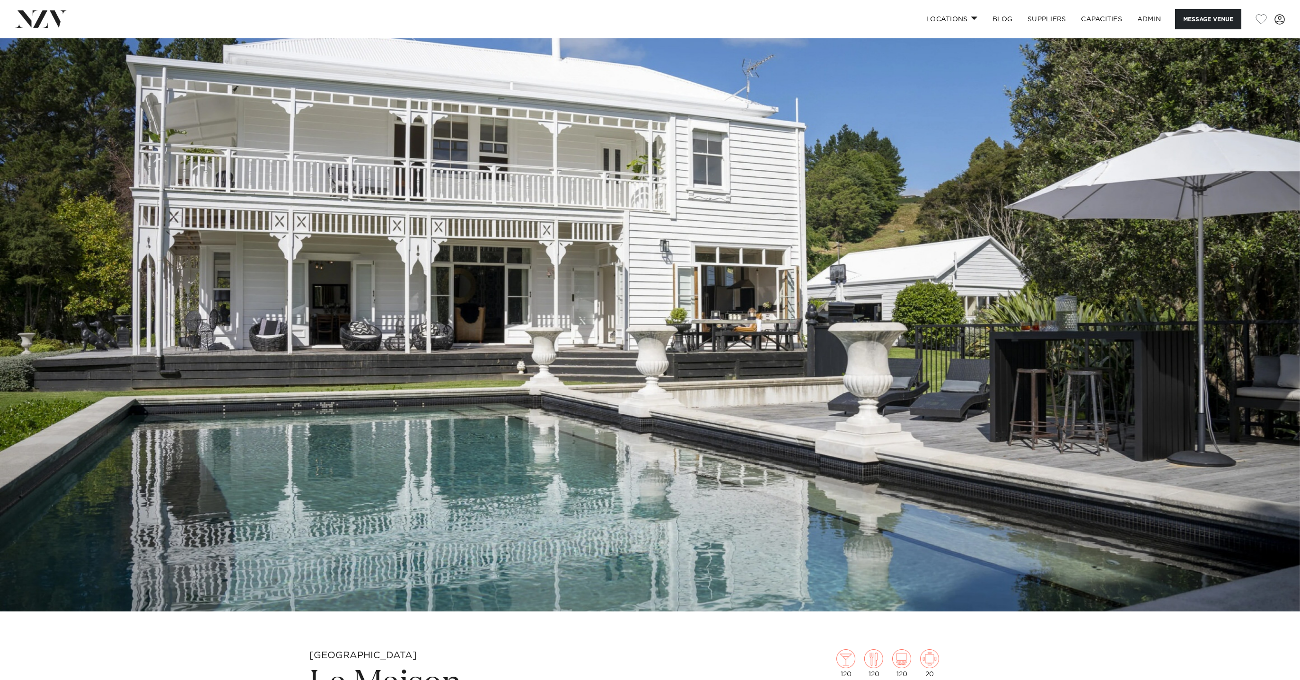
click at [56, 21] on img at bounding box center [41, 18] width 52 height 17
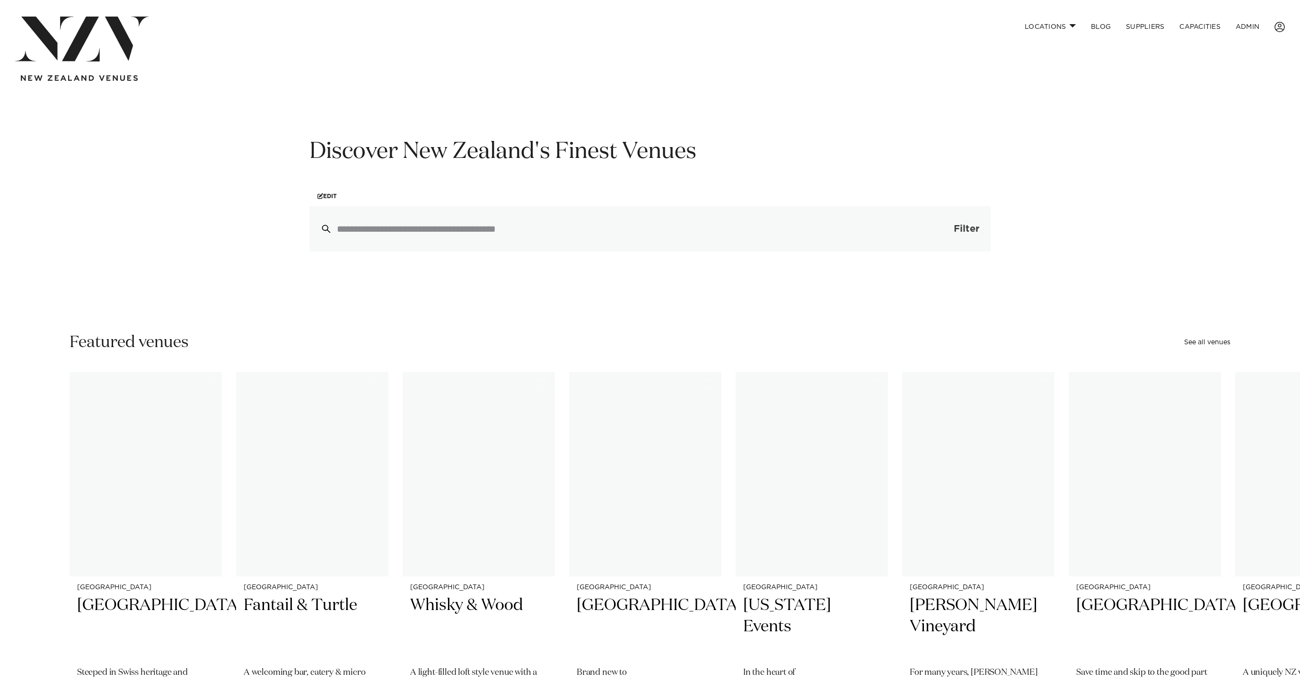
click at [946, 232] on button "Filter 0" at bounding box center [957, 228] width 67 height 45
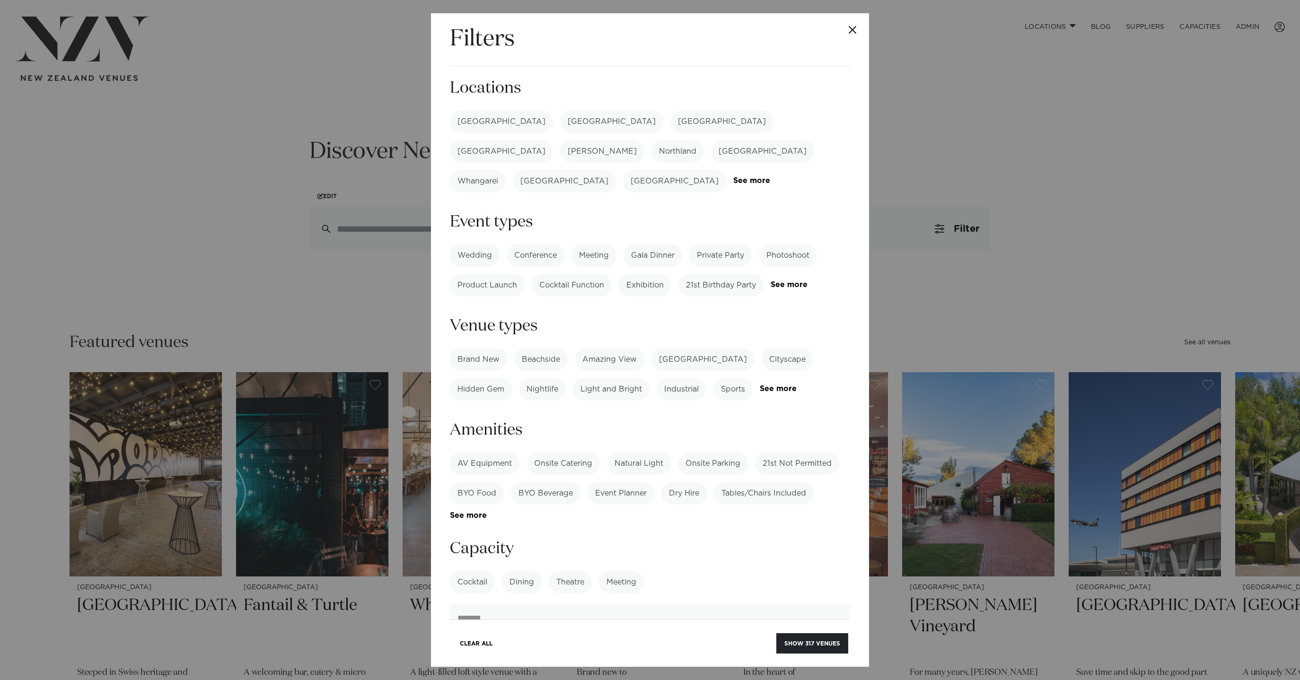
click at [784, 385] on link "See more" at bounding box center [797, 389] width 74 height 8
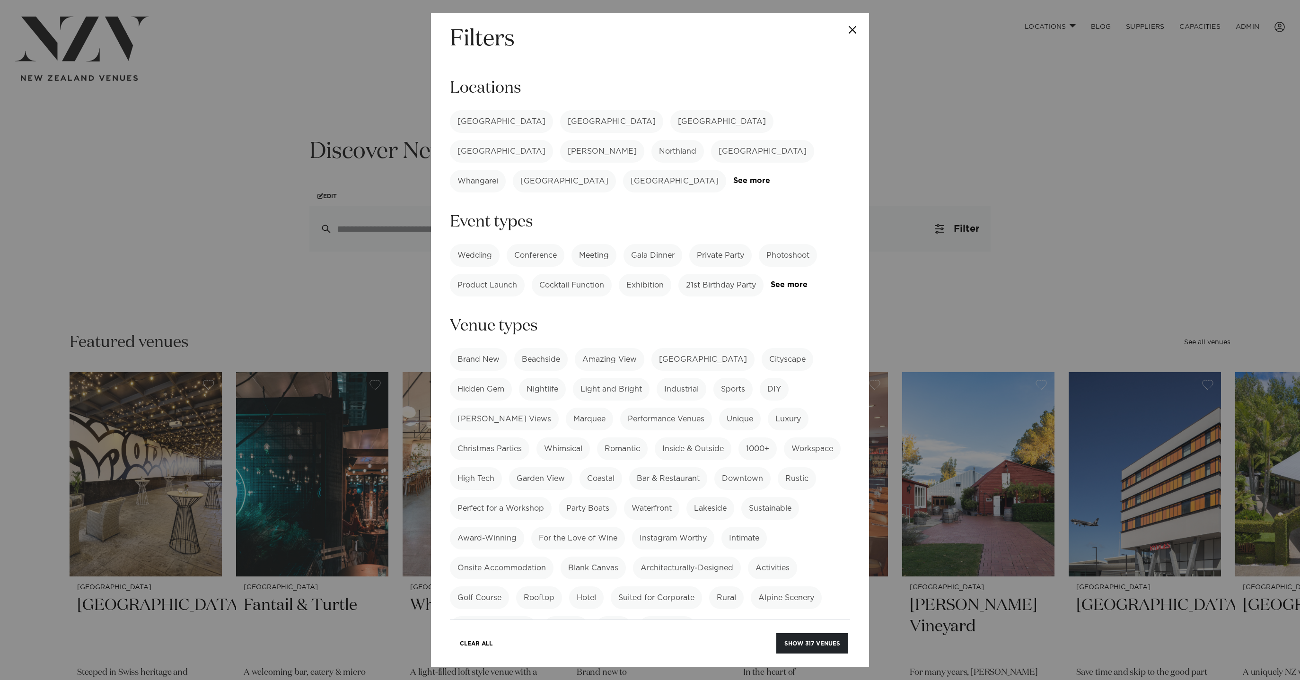
click at [671, 617] on label "Homestead" at bounding box center [667, 628] width 57 height 23
click at [475, 118] on label "[GEOGRAPHIC_DATA]" at bounding box center [501, 121] width 103 height 23
click at [812, 640] on button "Show 10 venues" at bounding box center [814, 644] width 70 height 20
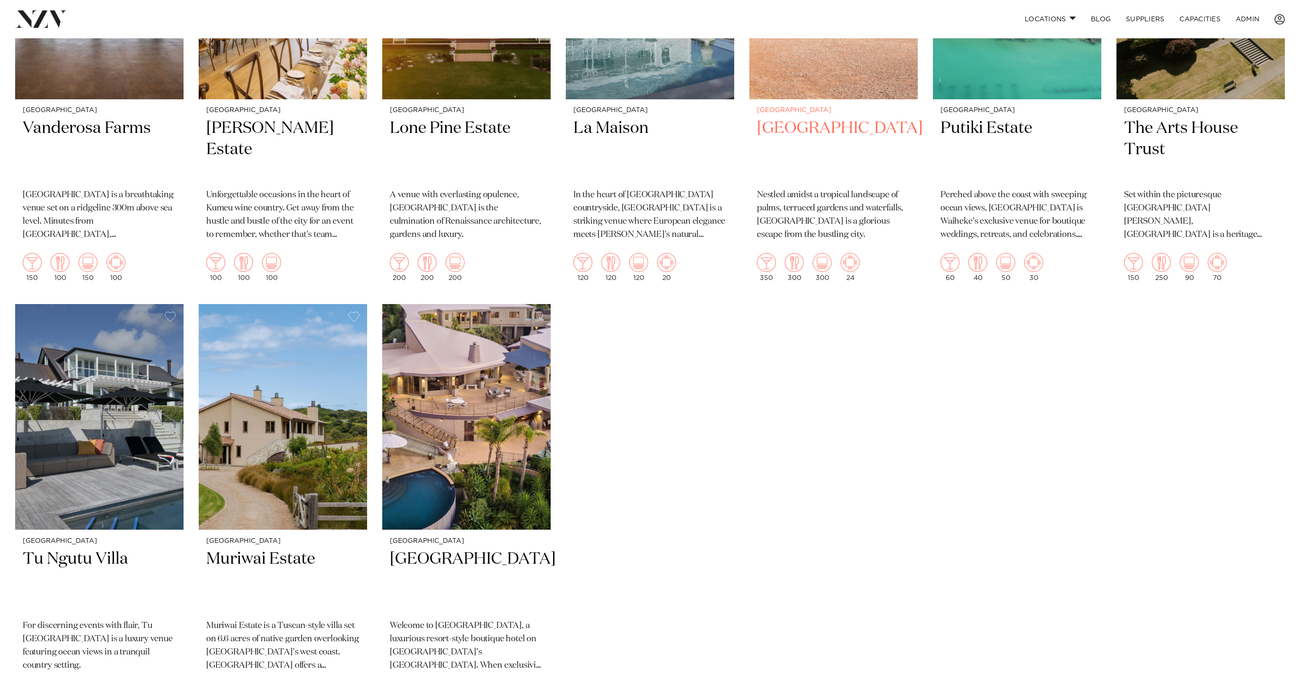
scroll to position [406, 0]
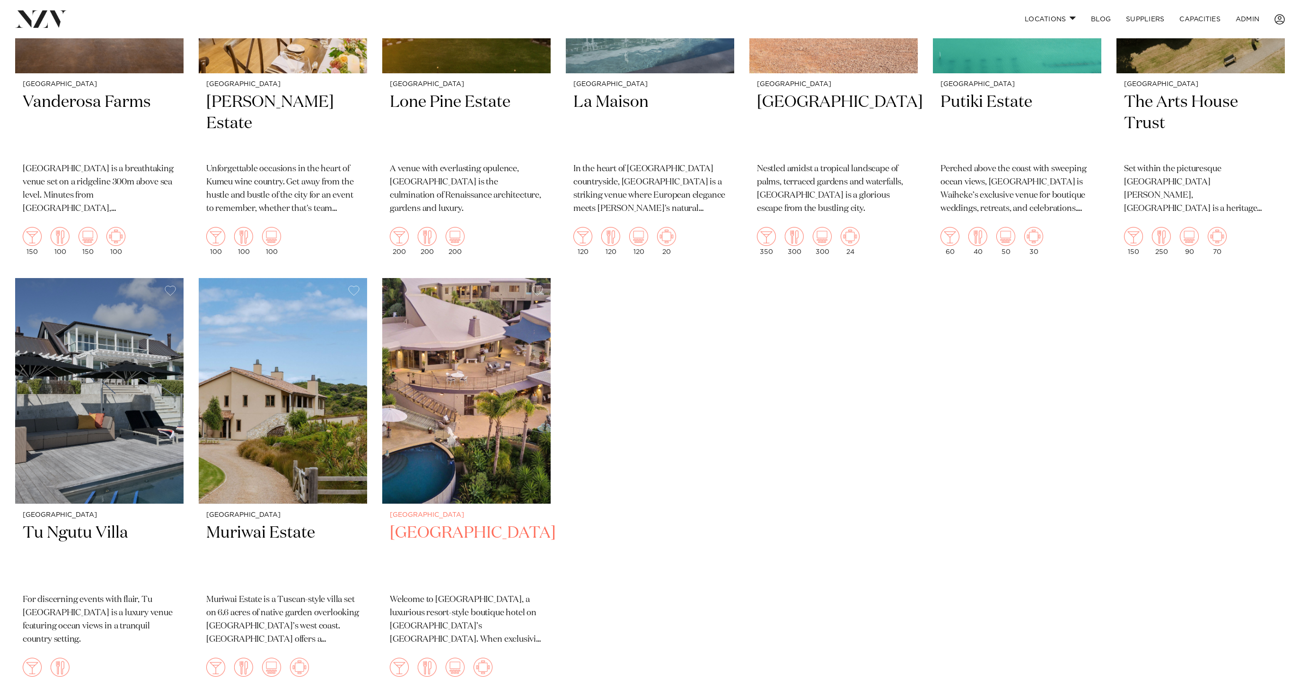
click at [520, 475] on img at bounding box center [466, 391] width 168 height 226
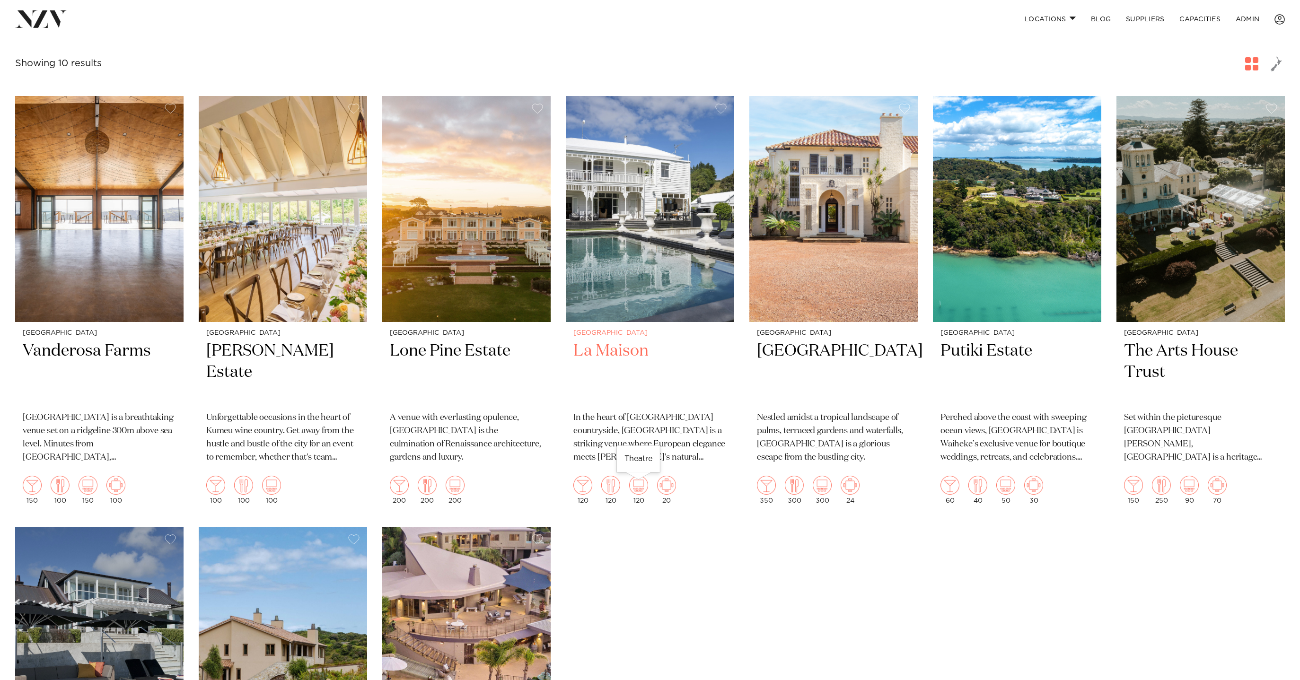
scroll to position [0, 0]
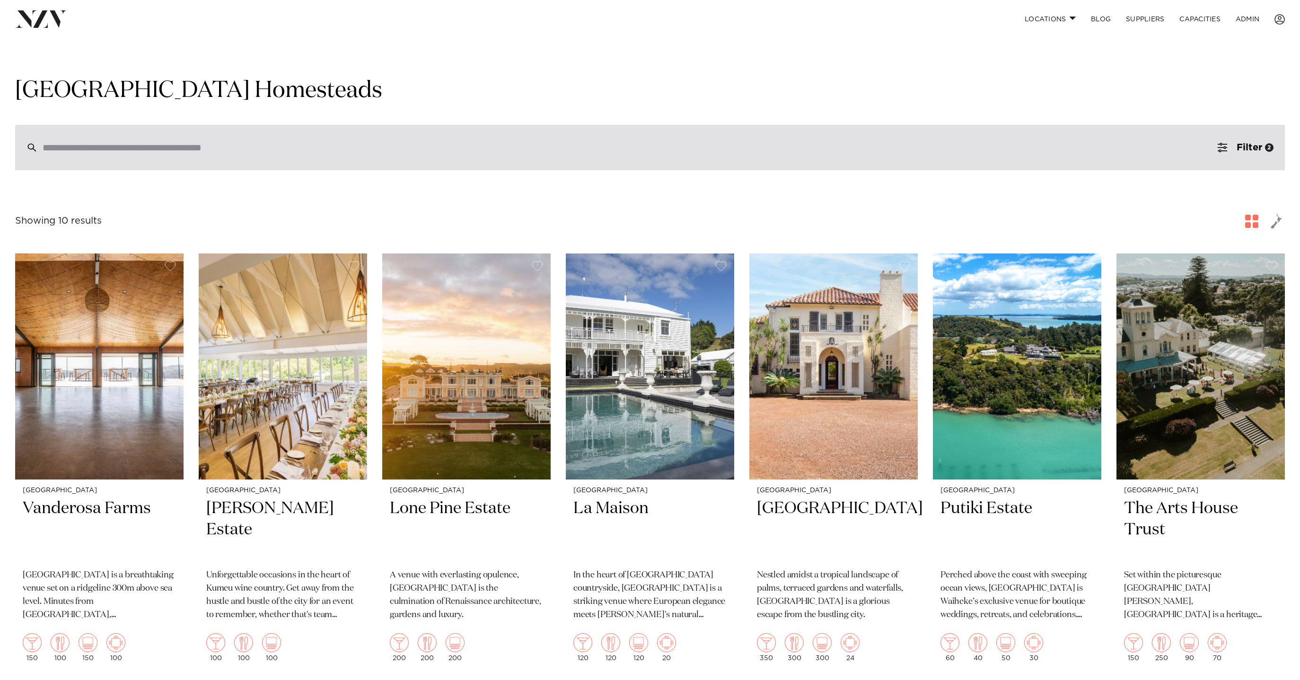
click at [529, 141] on div at bounding box center [650, 147] width 1270 height 45
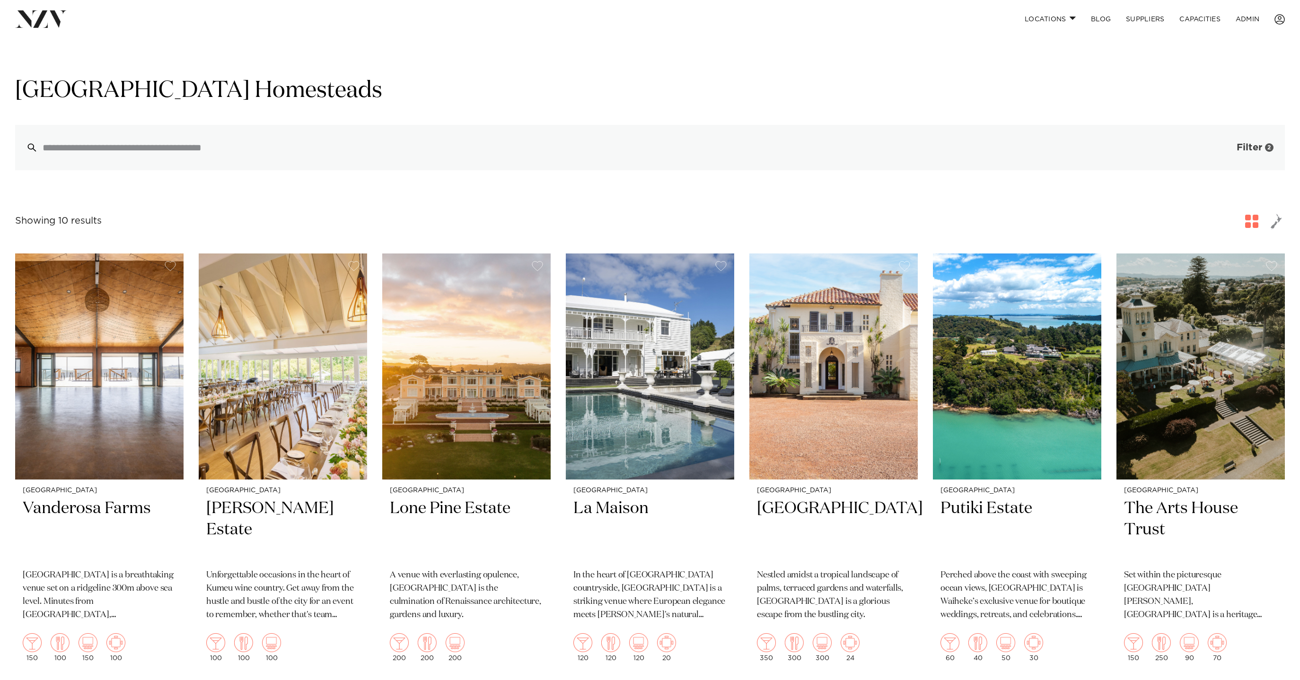
click at [1253, 145] on span "Filter" at bounding box center [1250, 147] width 26 height 9
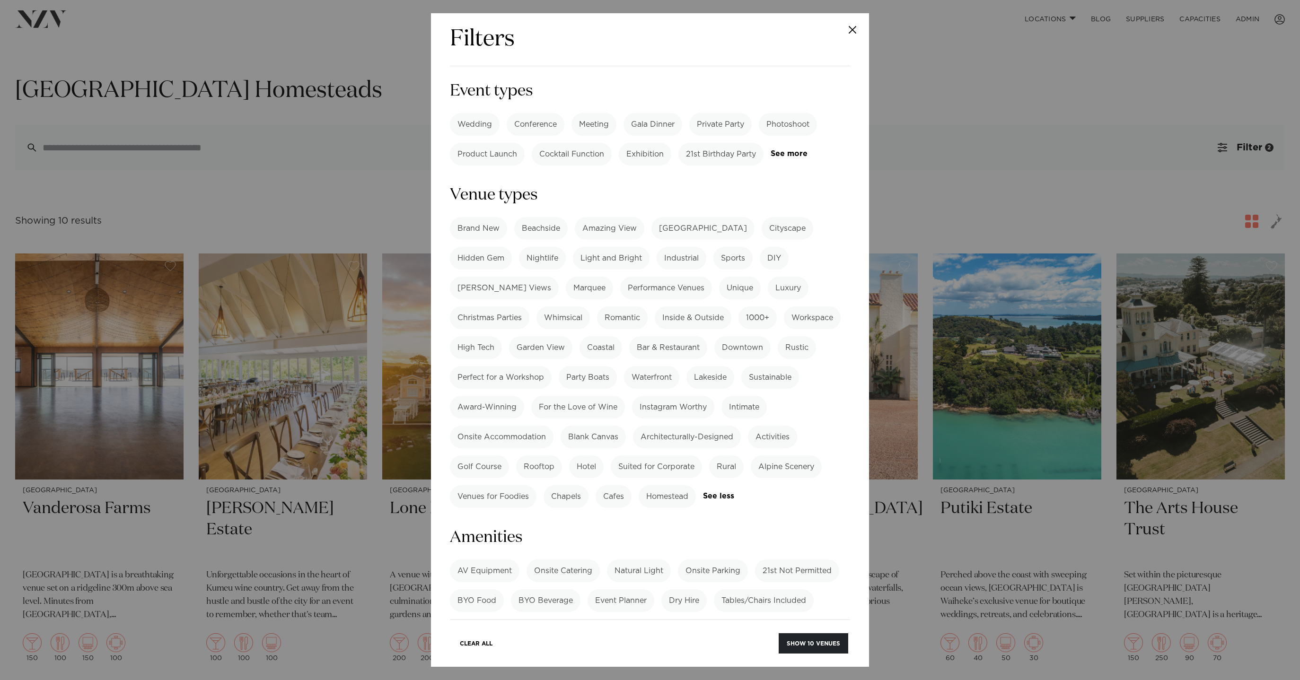
scroll to position [718, 0]
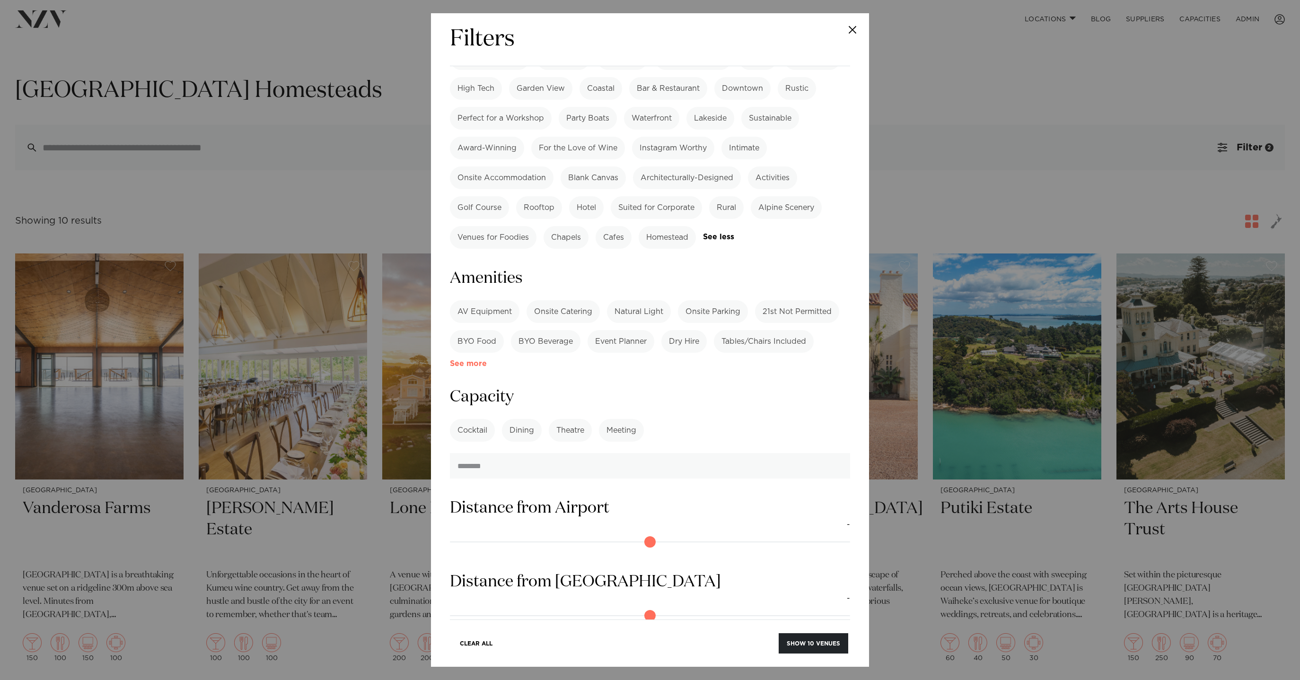
click at [479, 360] on link "See more" at bounding box center [487, 364] width 74 height 8
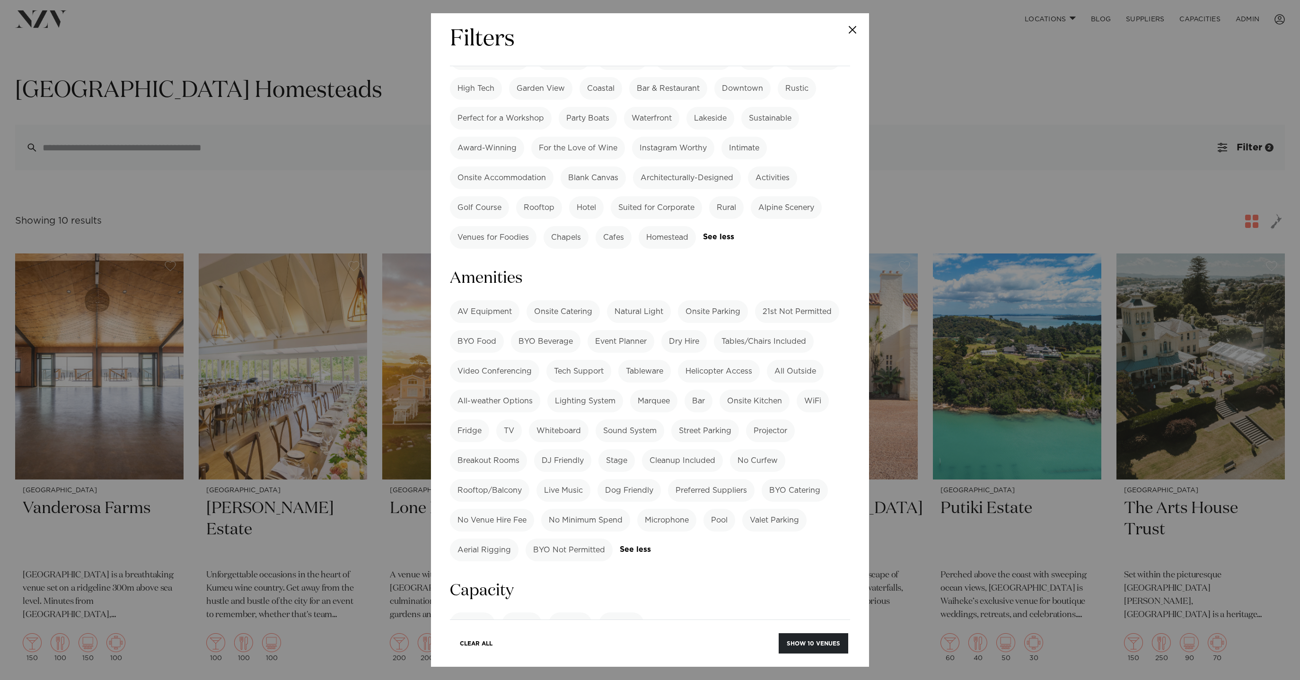
click at [714, 509] on label "Pool" at bounding box center [720, 520] width 32 height 23
click at [809, 643] on button "Show 4 venues" at bounding box center [815, 644] width 67 height 20
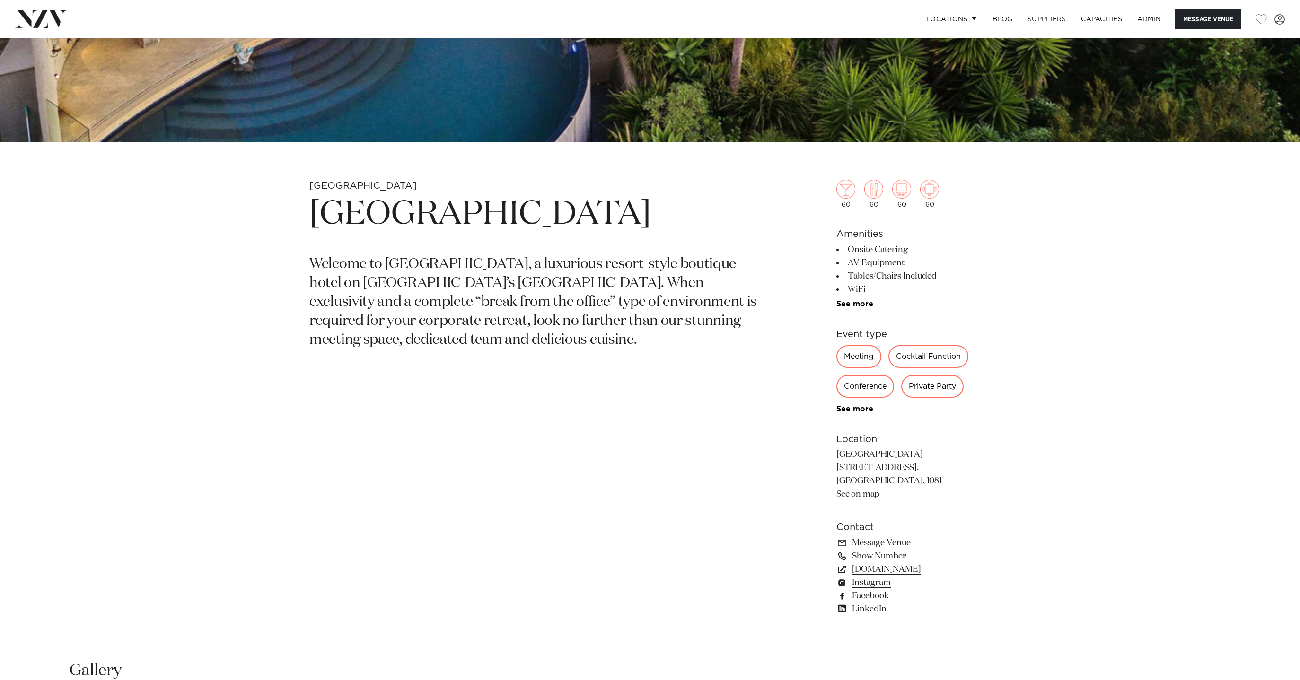
scroll to position [565, 0]
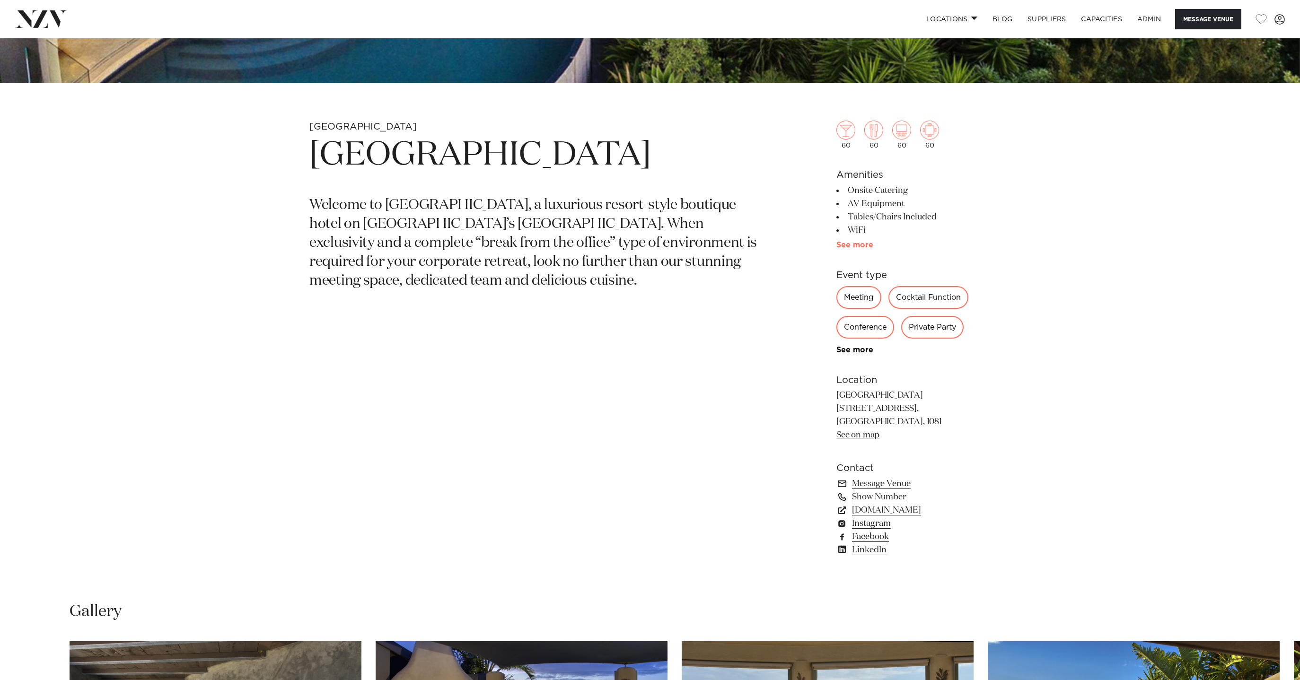
click at [864, 243] on link "See more" at bounding box center [874, 245] width 74 height 8
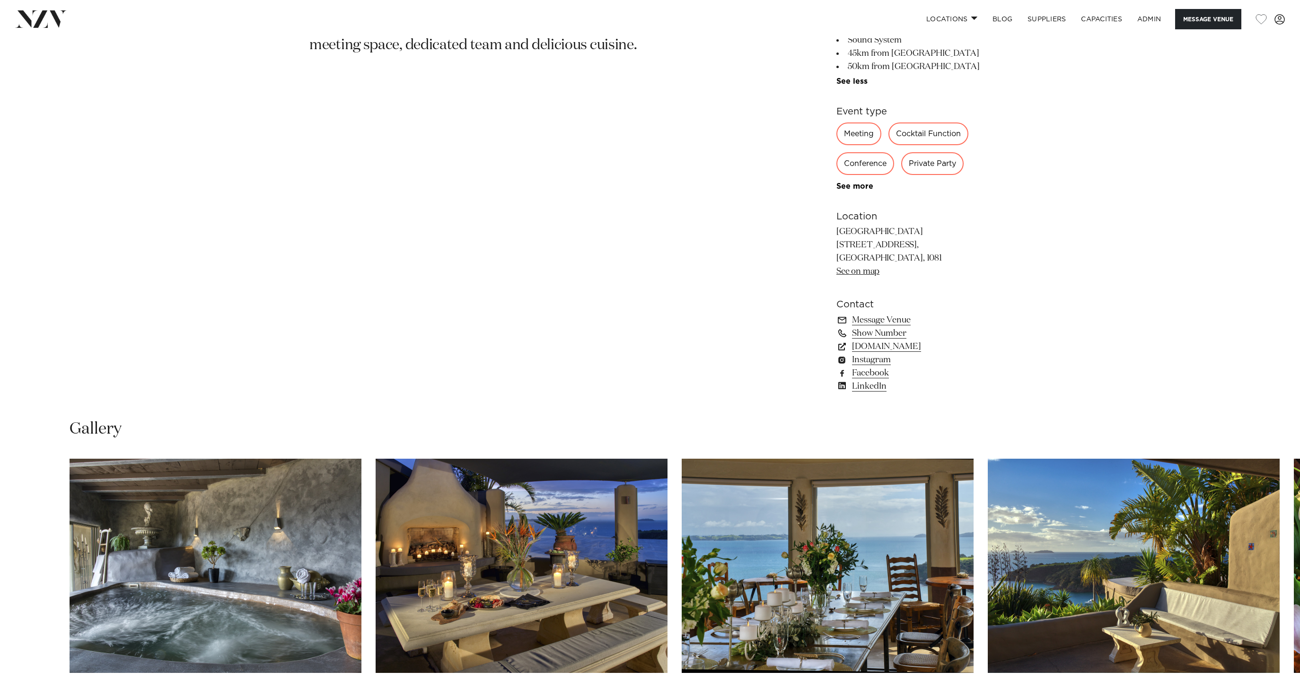
scroll to position [392, 0]
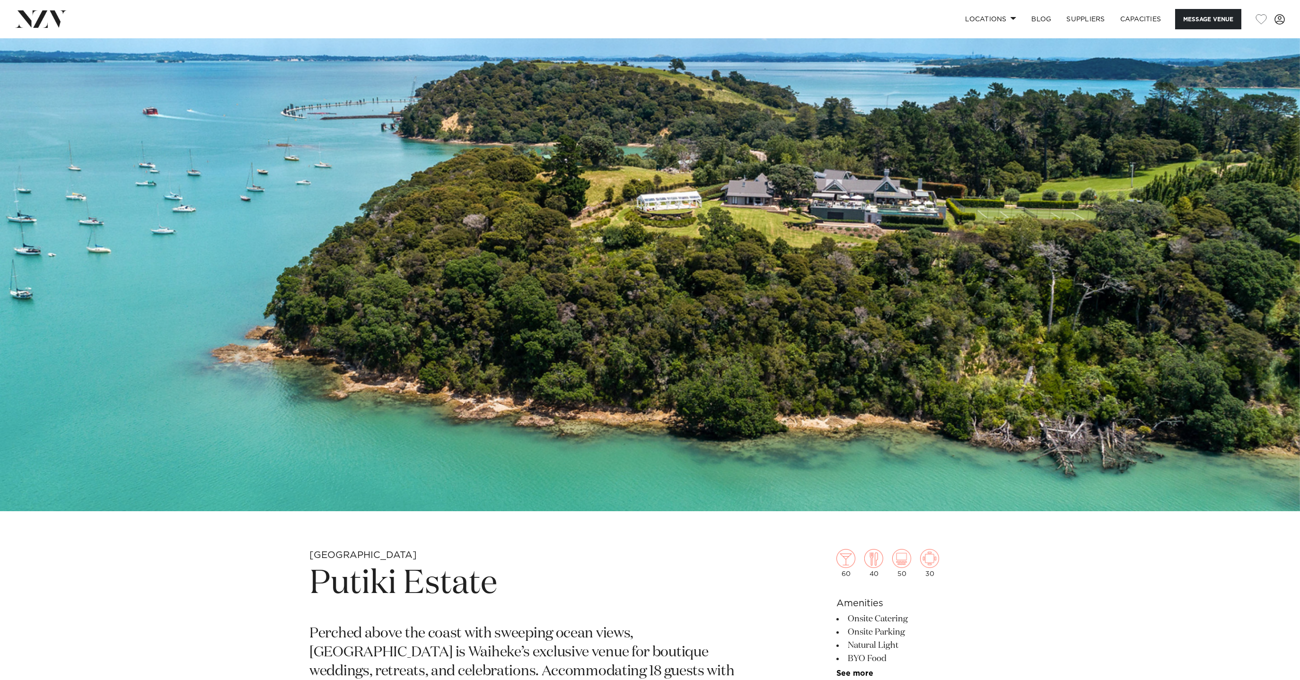
scroll to position [342, 0]
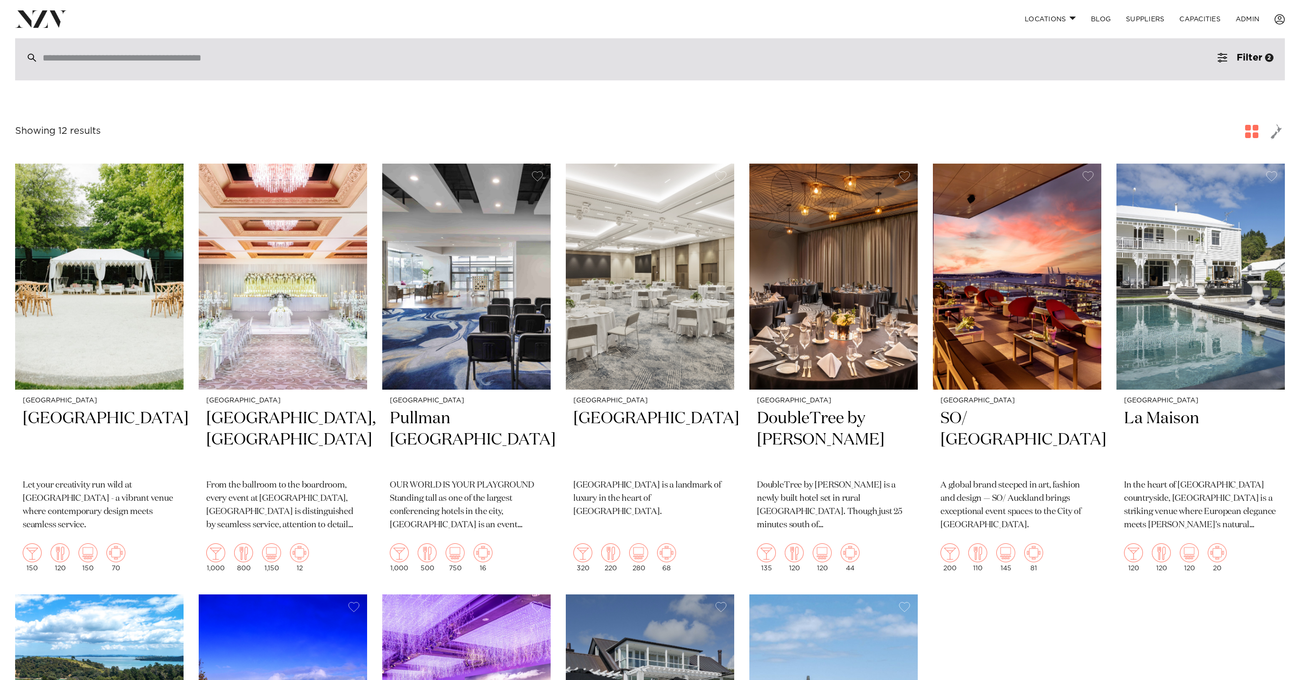
scroll to position [35, 0]
